Goal: Information Seeking & Learning: Check status

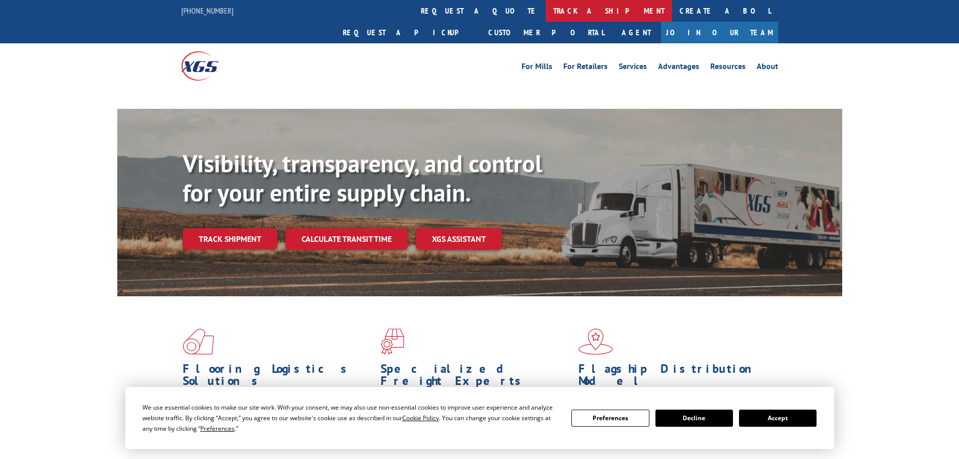
click at [546, 9] on link "track a shipment" at bounding box center [609, 11] width 126 height 22
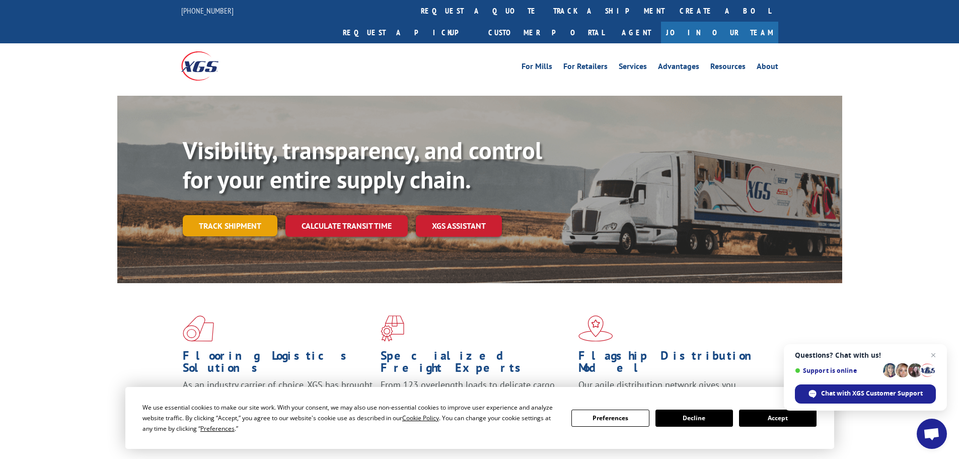
click at [212, 215] on link "Track shipment" at bounding box center [230, 225] width 95 height 21
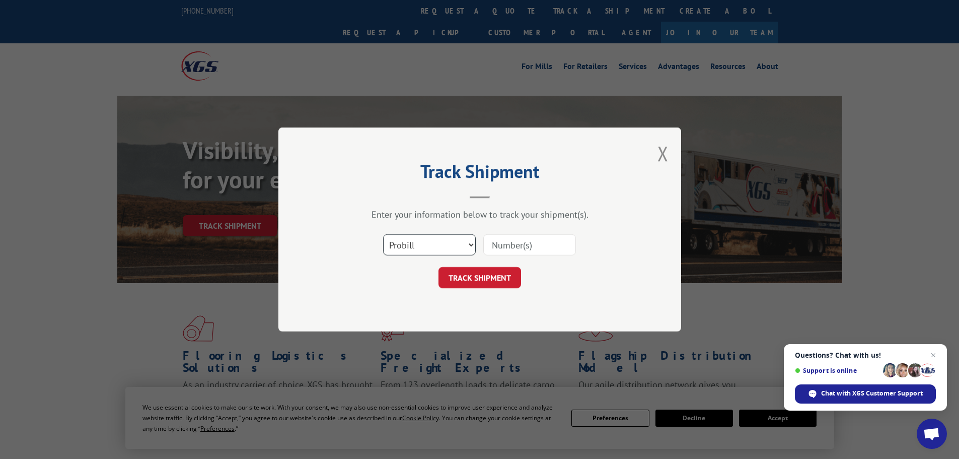
click at [442, 240] on select "Select category... Probill BOL PO" at bounding box center [429, 244] width 93 height 21
select select "po"
click at [383, 234] on select "Select category... Probill BOL PO" at bounding box center [429, 244] width 93 height 21
click at [506, 242] on input at bounding box center [529, 244] width 93 height 21
paste input "55529031"
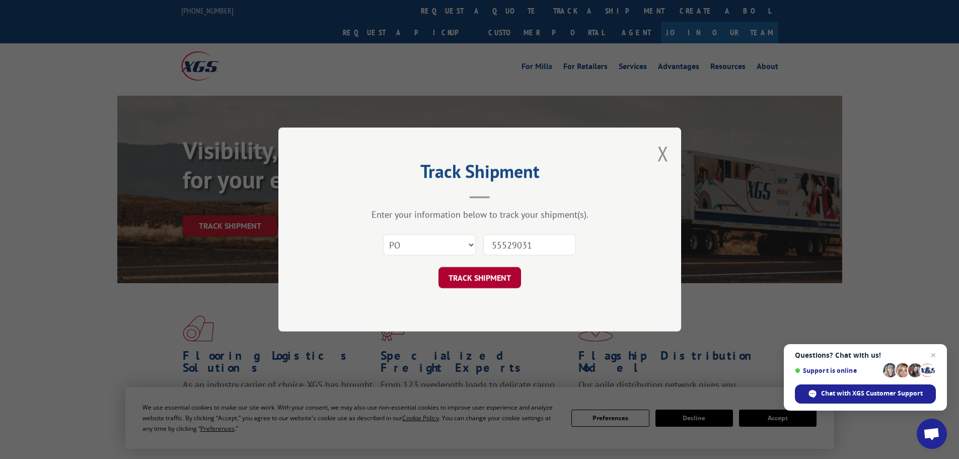
type input "55529031"
click at [478, 279] on button "TRACK SHIPMENT" at bounding box center [479, 277] width 83 height 21
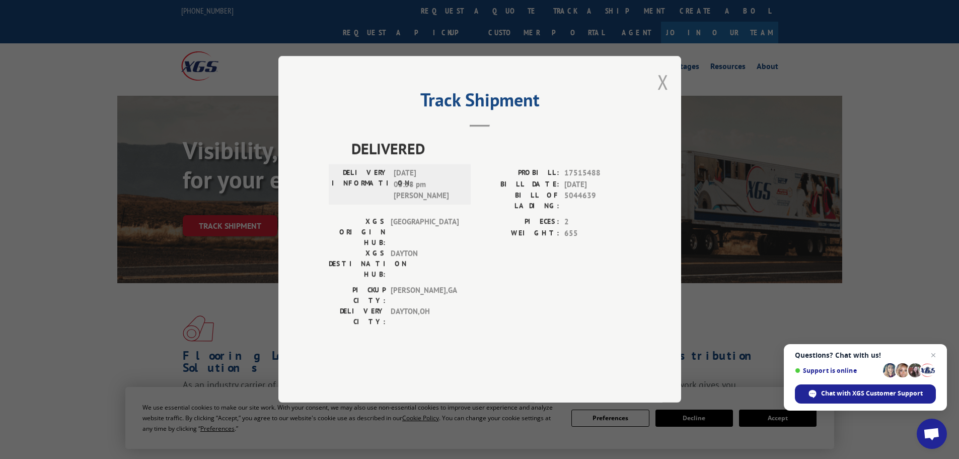
click at [662, 95] on button "Close modal" at bounding box center [662, 81] width 11 height 27
